Goal: Transaction & Acquisition: Book appointment/travel/reservation

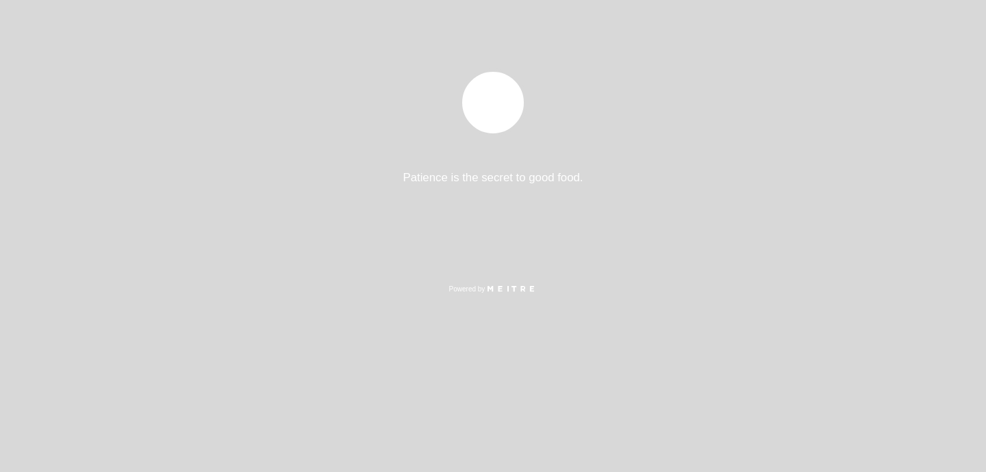
select select "es"
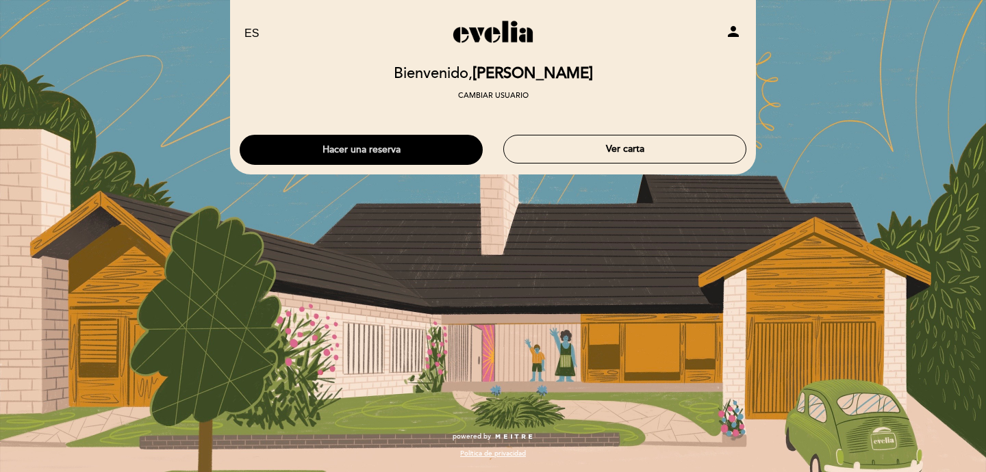
click at [437, 148] on button "Hacer una reserva" at bounding box center [361, 150] width 243 height 30
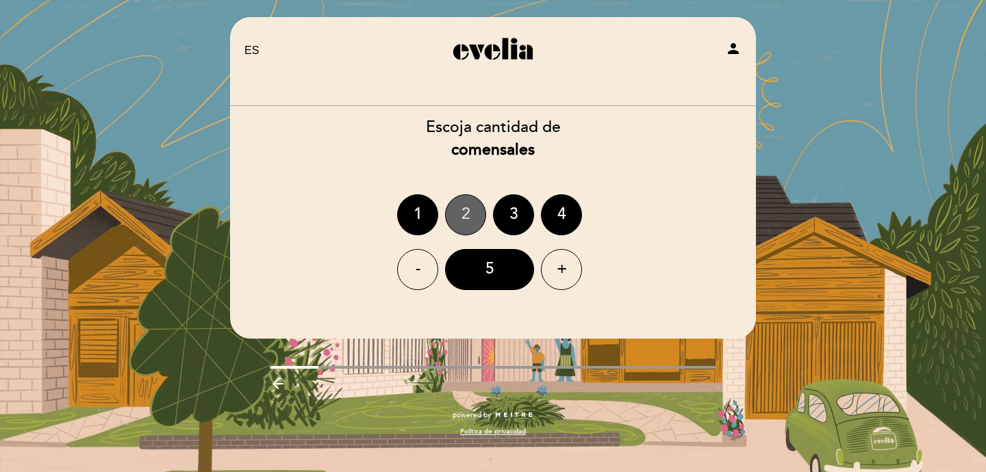
click at [468, 199] on div "2" at bounding box center [465, 214] width 41 height 41
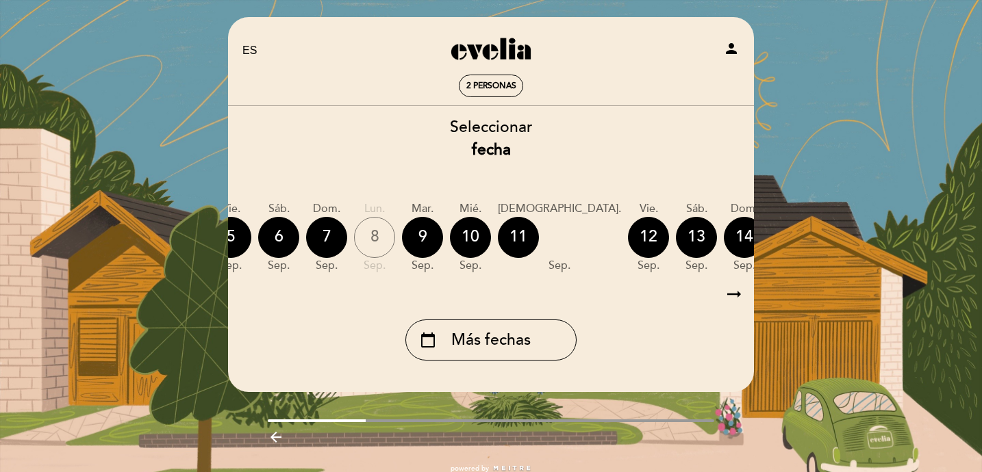
scroll to position [5, 0]
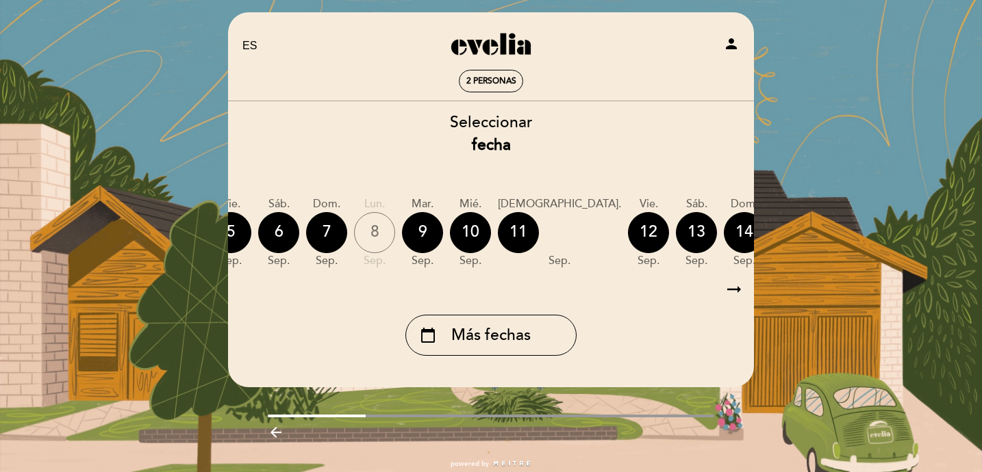
click at [880, 244] on icon "calendar_today" at bounding box center [888, 231] width 16 height 23
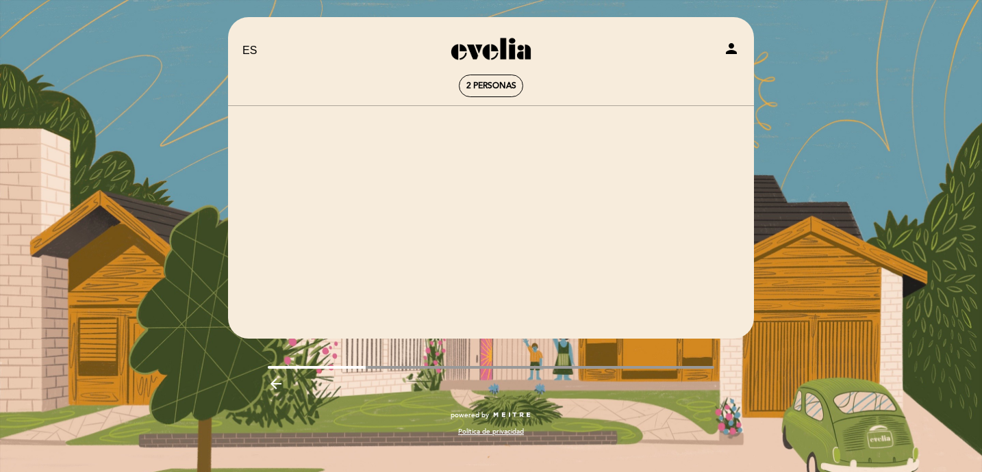
scroll to position [0, 0]
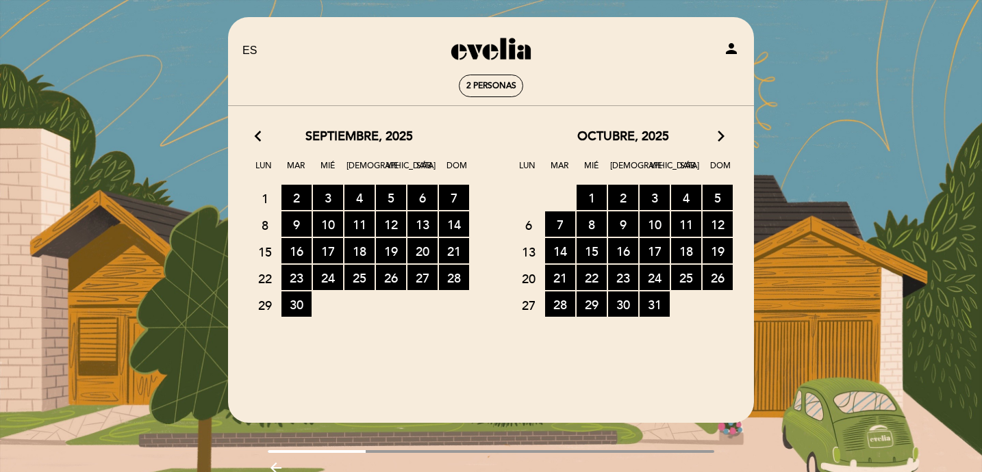
click at [717, 140] on icon "arrow_forward_ios" at bounding box center [721, 137] width 12 height 18
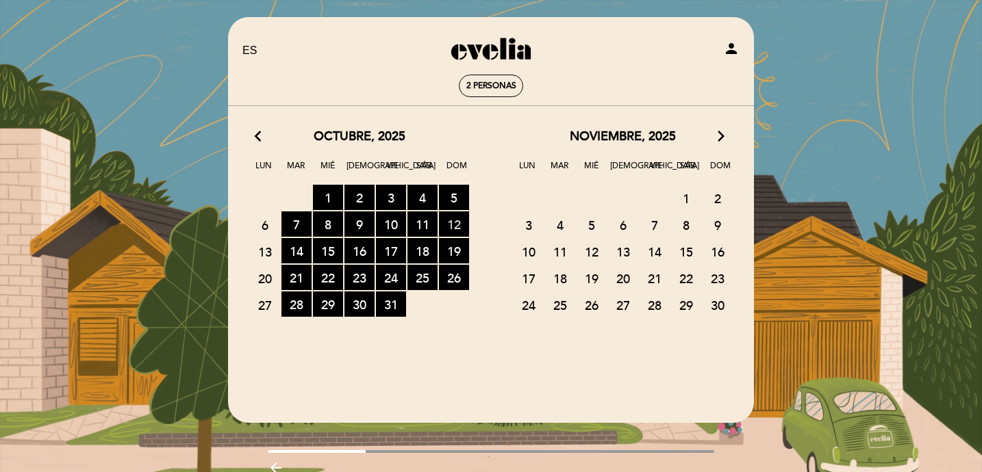
click at [457, 224] on span "12 RESERVAS DISPONIBLES" at bounding box center [454, 224] width 30 height 25
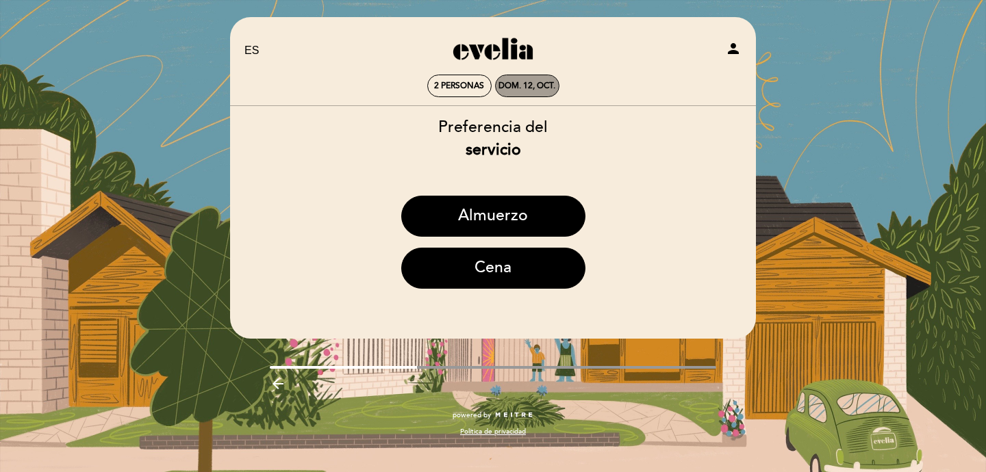
click at [513, 81] on div "dom. 12, oct." at bounding box center [526, 86] width 57 height 10
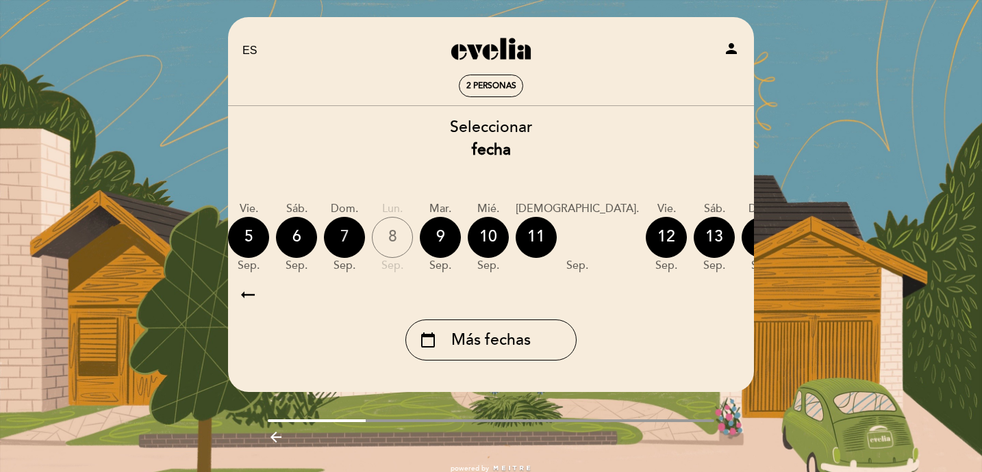
scroll to position [0, 403]
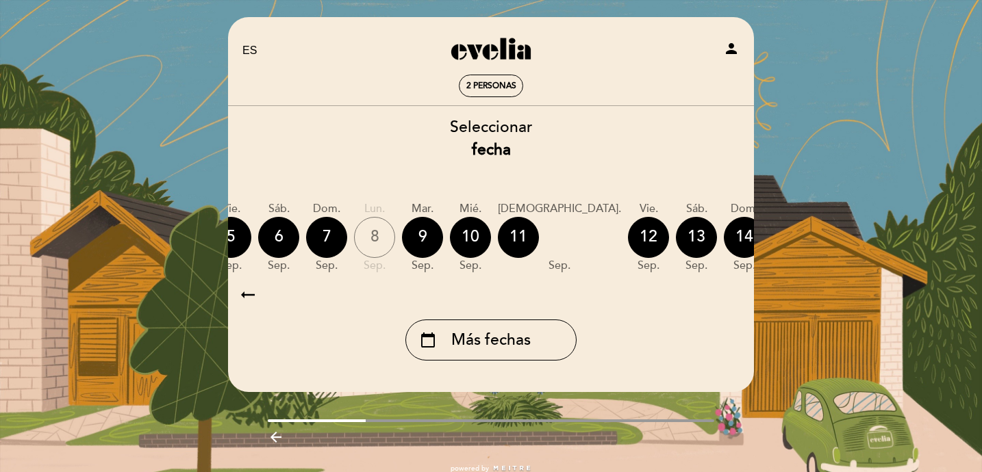
click at [880, 233] on icon "calendar_today" at bounding box center [888, 236] width 16 height 23
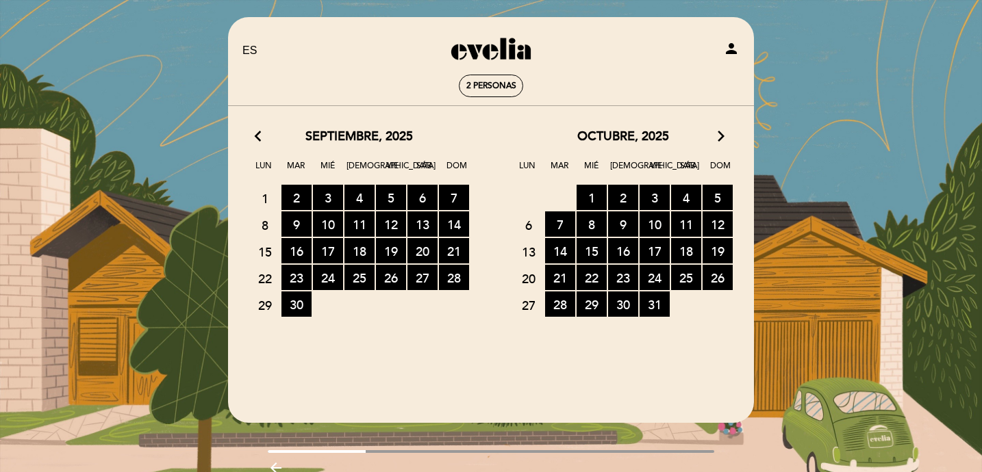
click at [717, 136] on icon "arrow_forward_ios" at bounding box center [721, 137] width 12 height 18
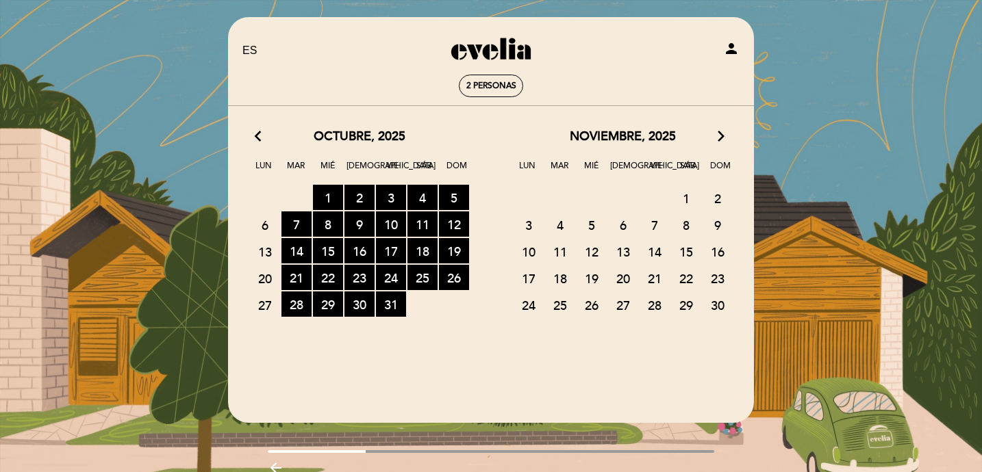
click at [257, 139] on icon "arrow_back_ios" at bounding box center [261, 137] width 12 height 18
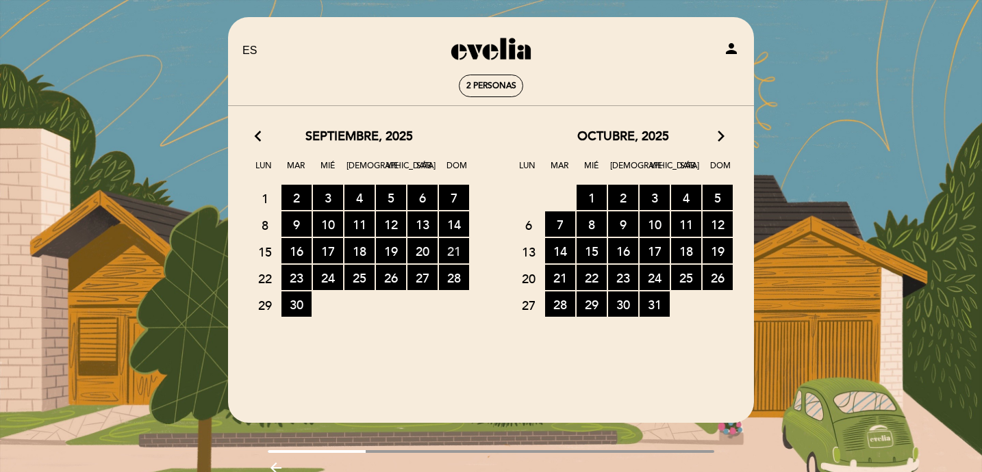
click at [457, 246] on span "21 RESERVAS DISPONIBLES" at bounding box center [454, 250] width 30 height 25
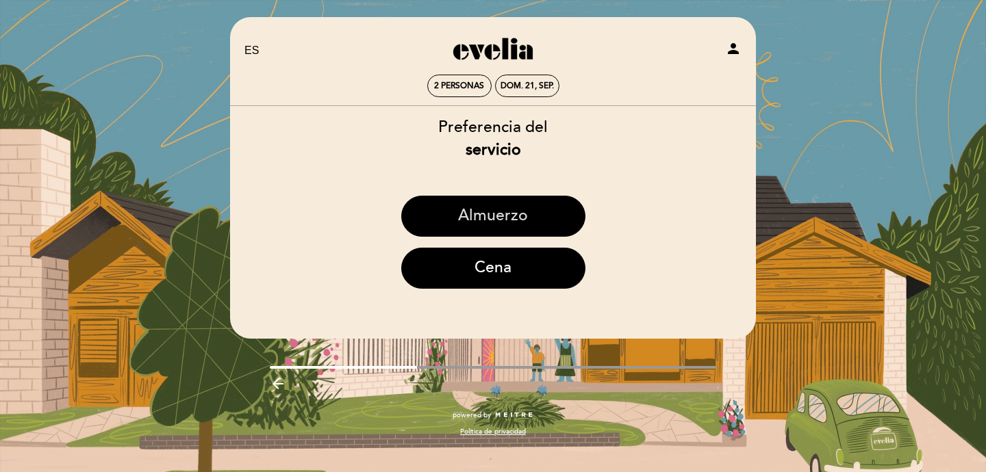
click at [497, 207] on button "Almuerzo" at bounding box center [493, 216] width 184 height 41
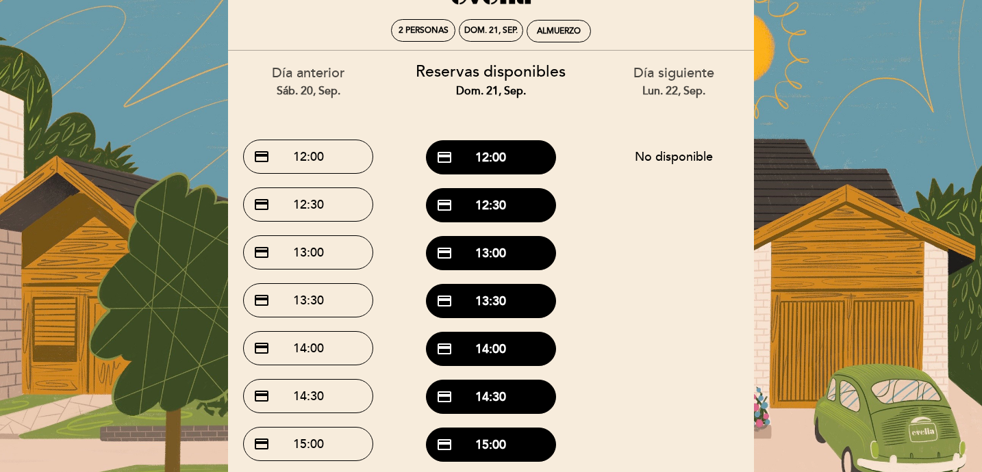
scroll to position [40, 0]
